Goal: Task Accomplishment & Management: Manage account settings

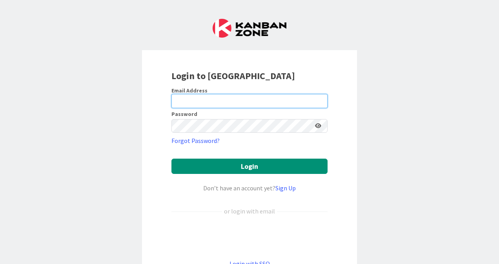
click at [193, 104] on input "email" at bounding box center [249, 101] width 156 height 14
type input "[EMAIL_ADDRESS][DOMAIN_NAME]"
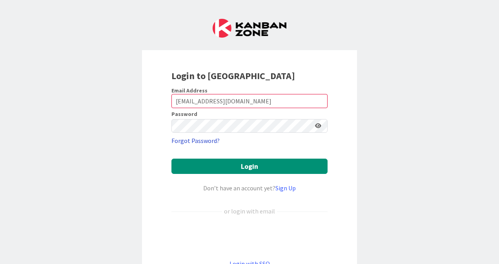
click at [191, 140] on link "Forgot Password?" at bounding box center [195, 140] width 48 height 9
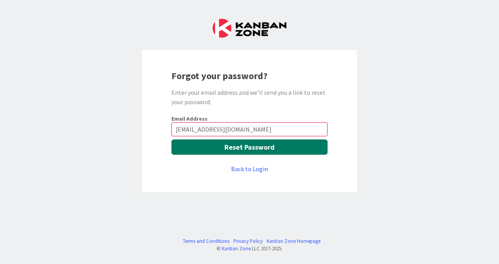
type input "[EMAIL_ADDRESS][DOMAIN_NAME]"
click at [248, 150] on button "Reset Password" at bounding box center [249, 147] width 156 height 15
